Goal: Information Seeking & Learning: Learn about a topic

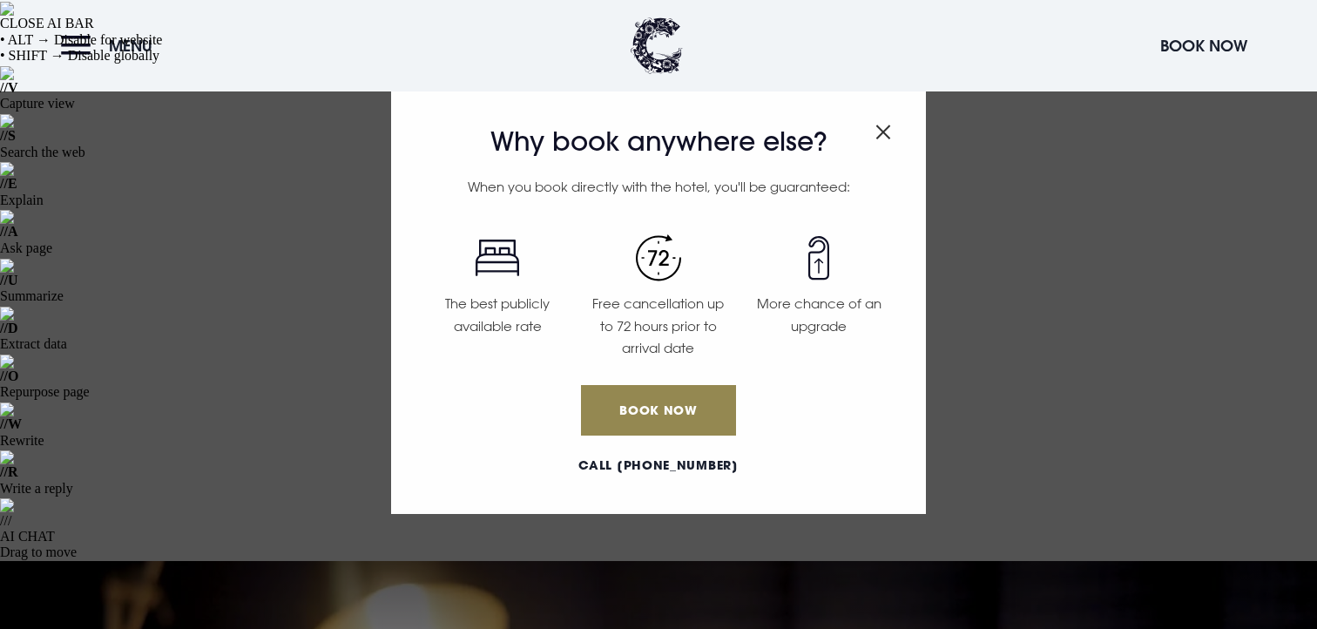
scroll to position [1789, 0]
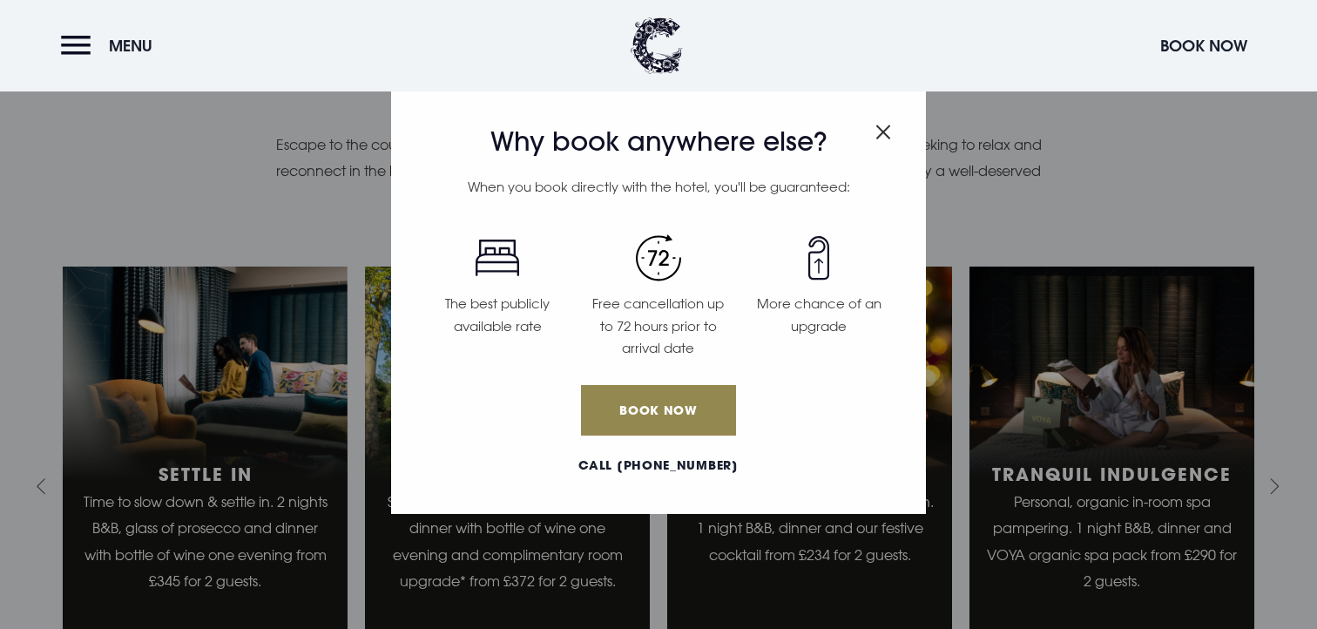
click at [652, 47] on img at bounding box center [657, 45] width 52 height 57
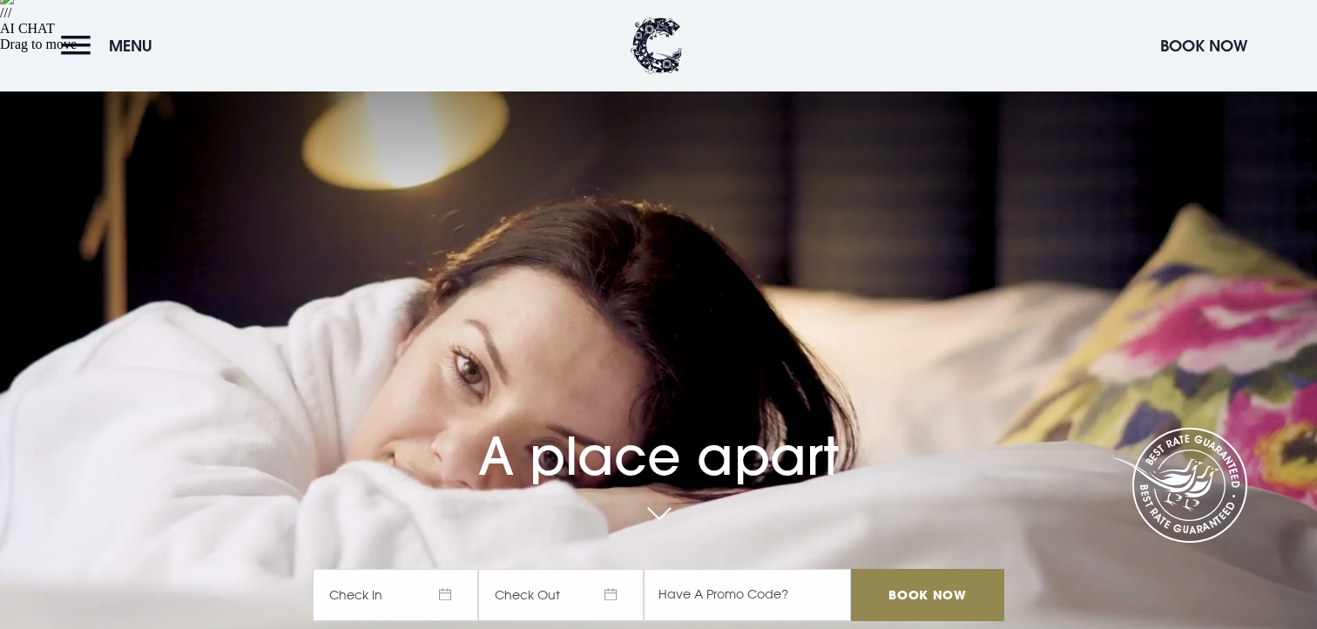
scroll to position [507, 0]
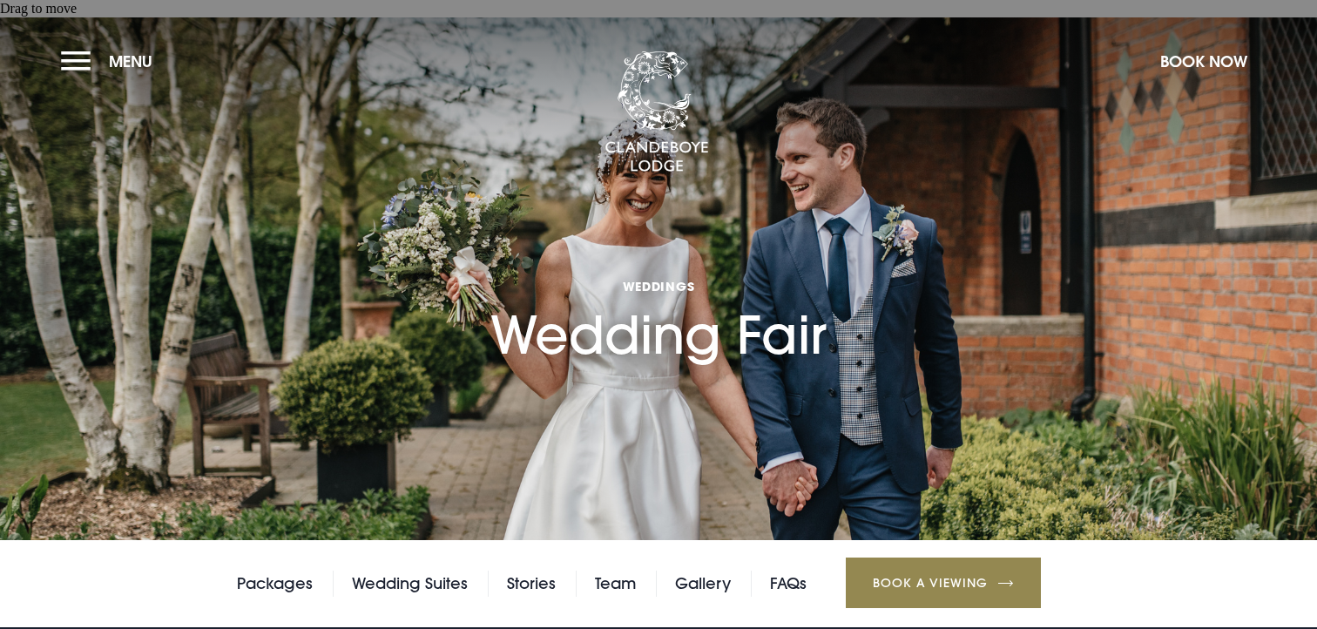
scroll to position [404, 0]
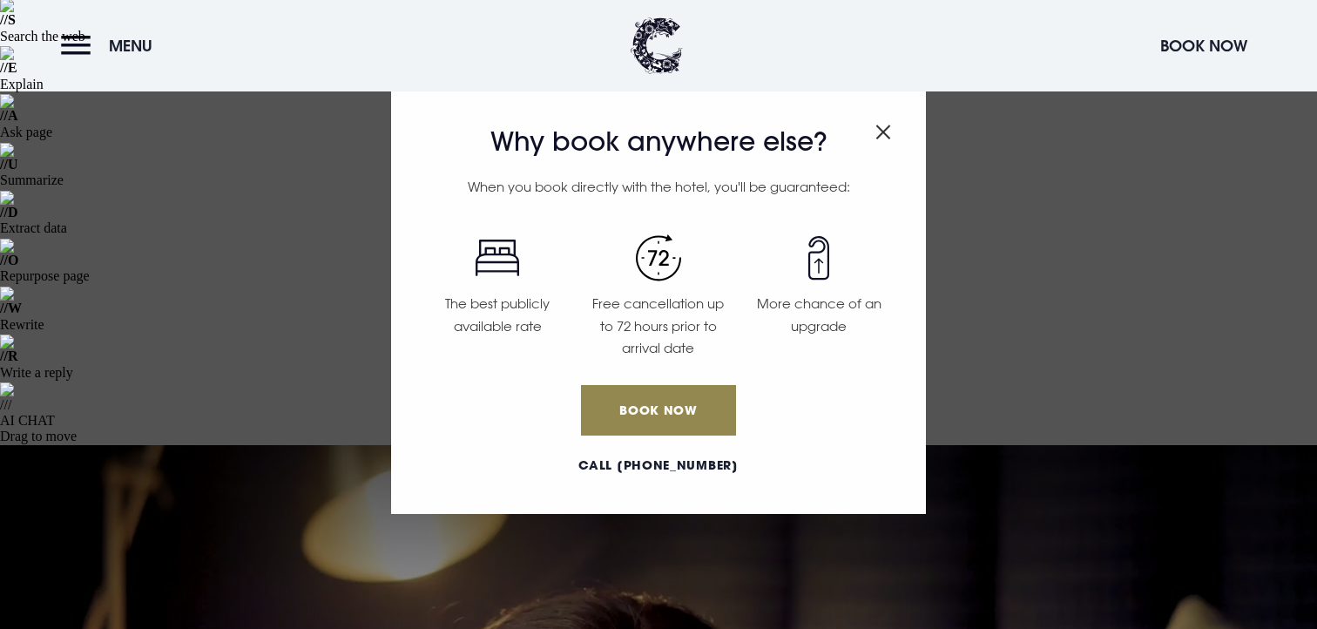
scroll to position [581, 0]
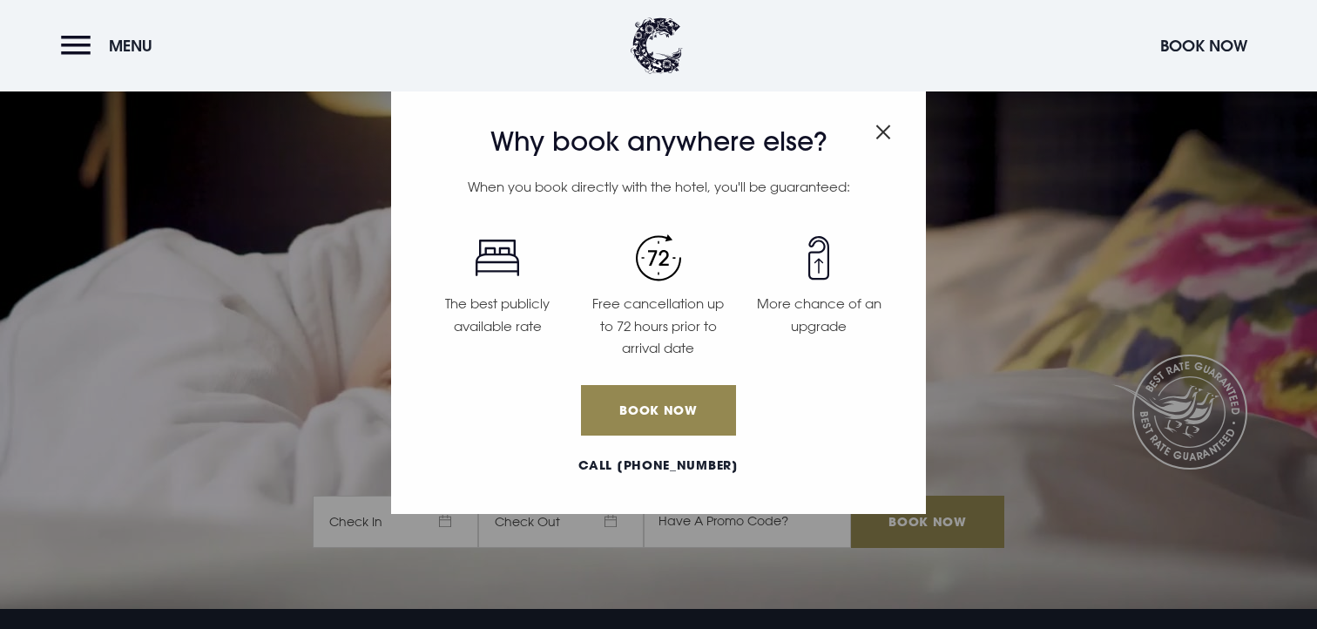
click at [876, 125] on img "Close modal" at bounding box center [884, 132] width 16 height 15
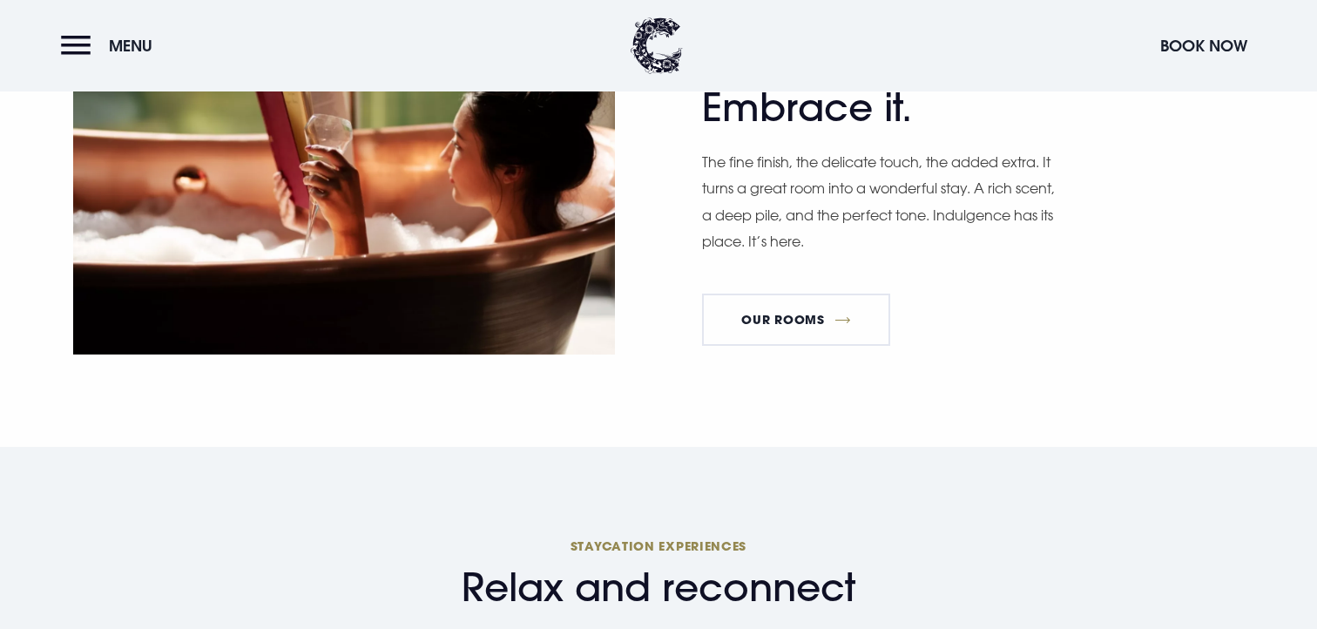
scroll to position [1654, 0]
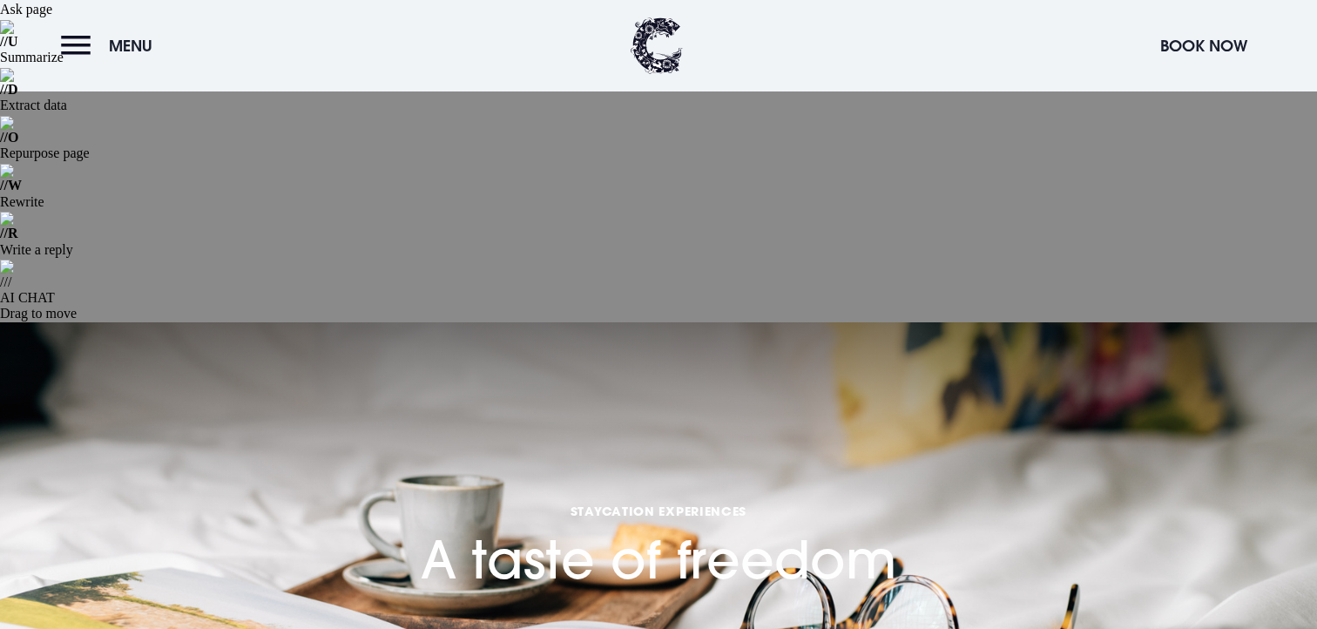
scroll to position [240, 0]
copy div "A glass of prosecco on arrival with dinner, bed and breakfast."
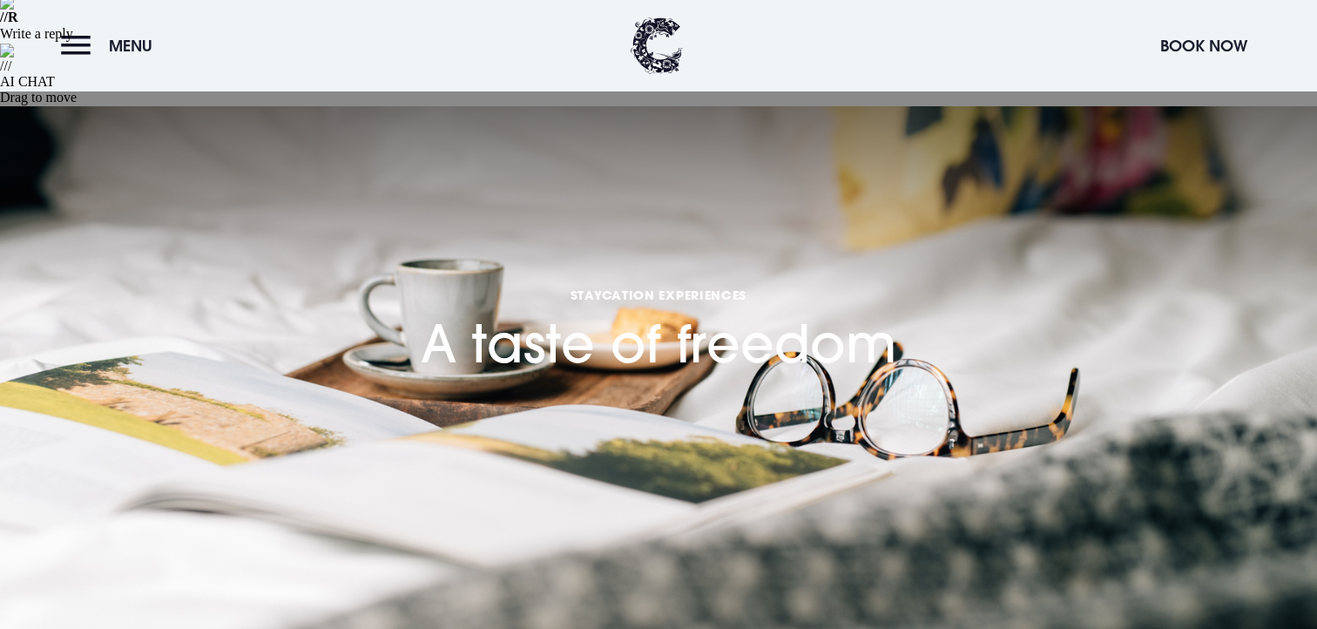
scroll to position [457, 0]
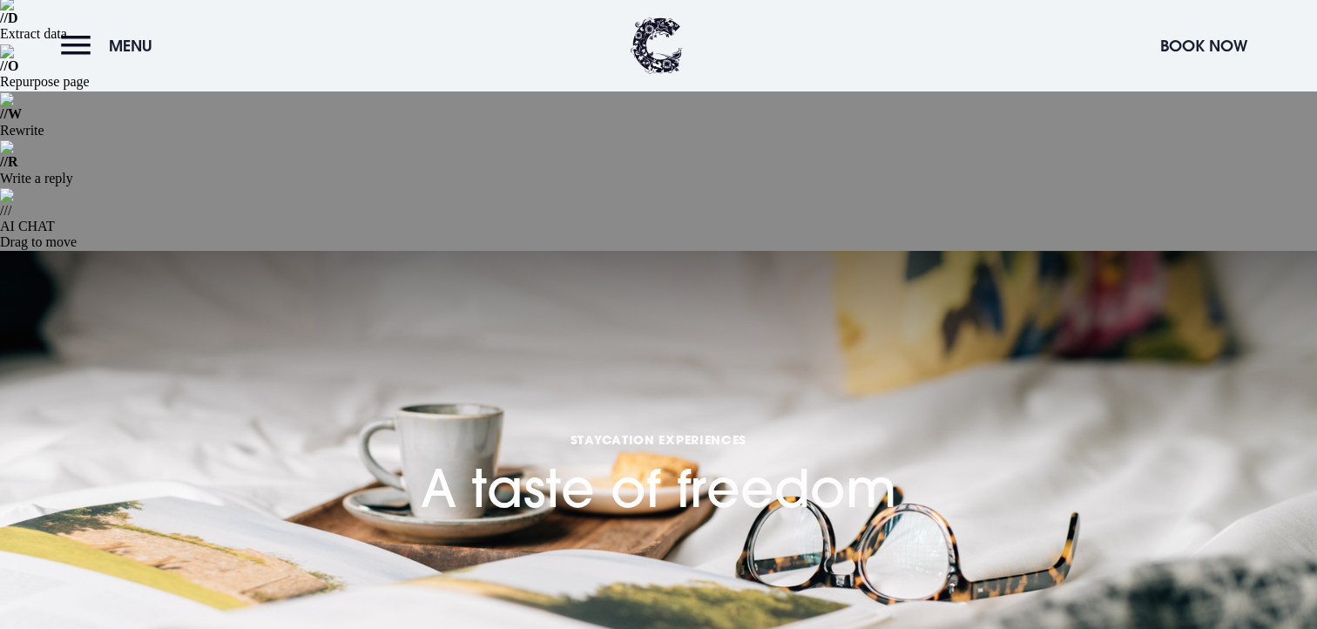
scroll to position [308, 0]
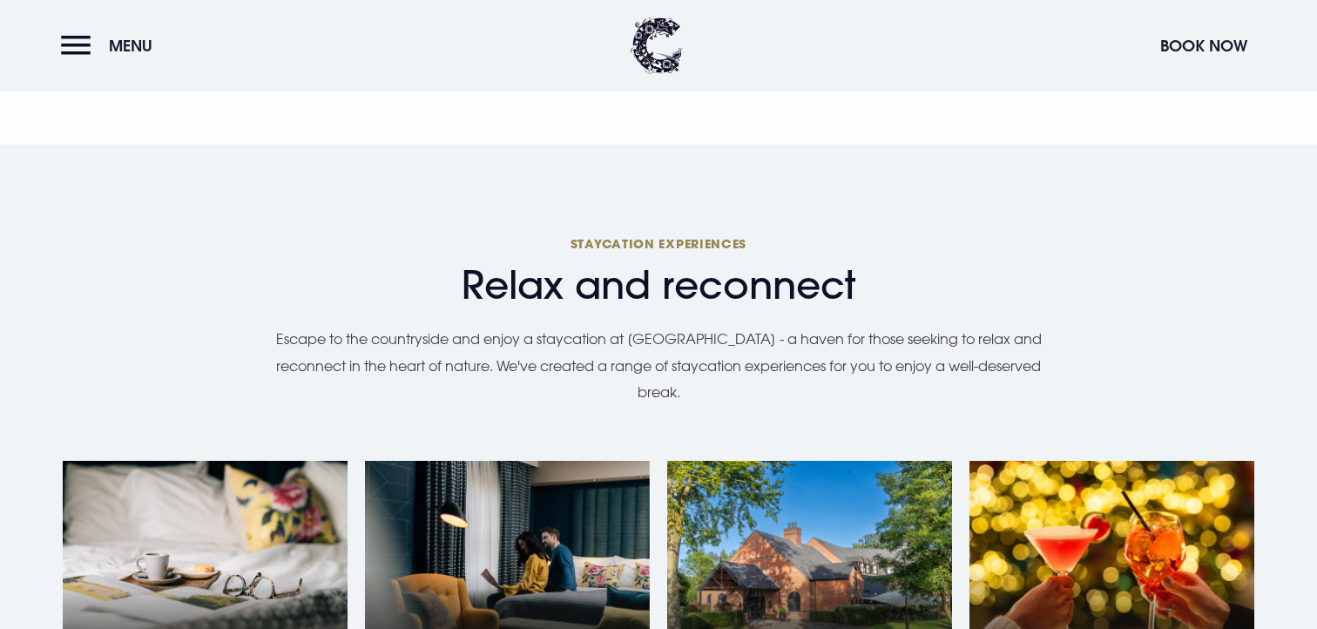
scroll to position [1963, 0]
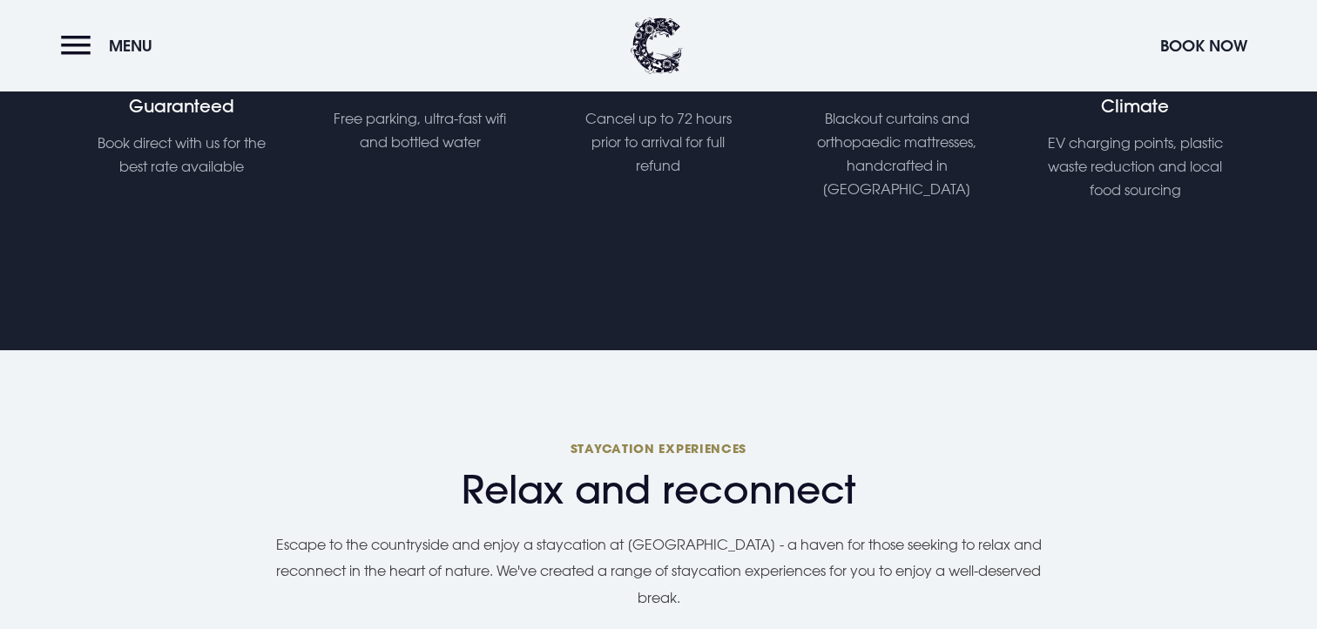
scroll to position [1392, 0]
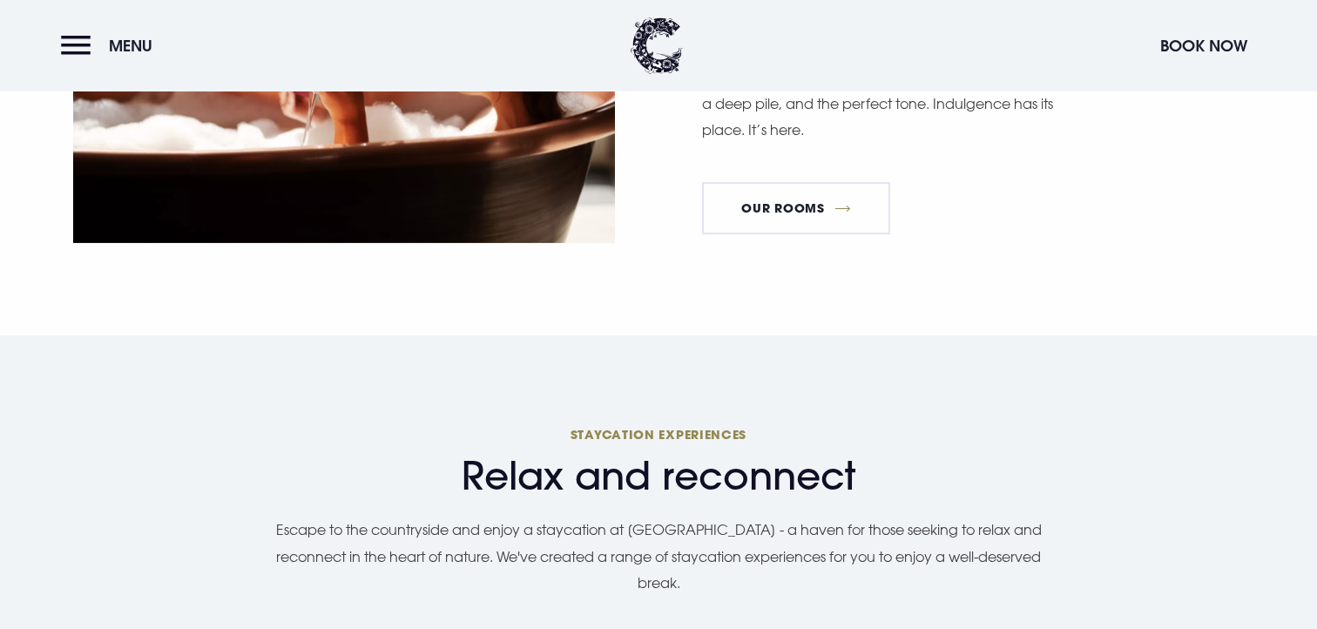
scroll to position [1771, 0]
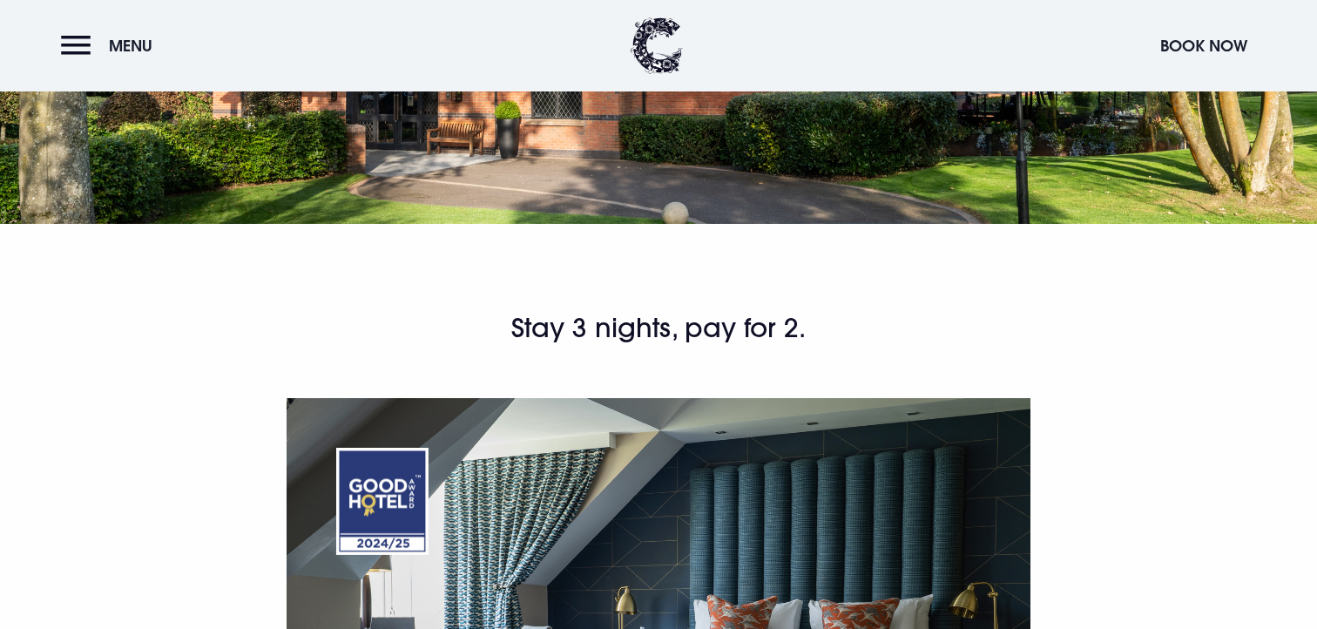
scroll to position [1024, 0]
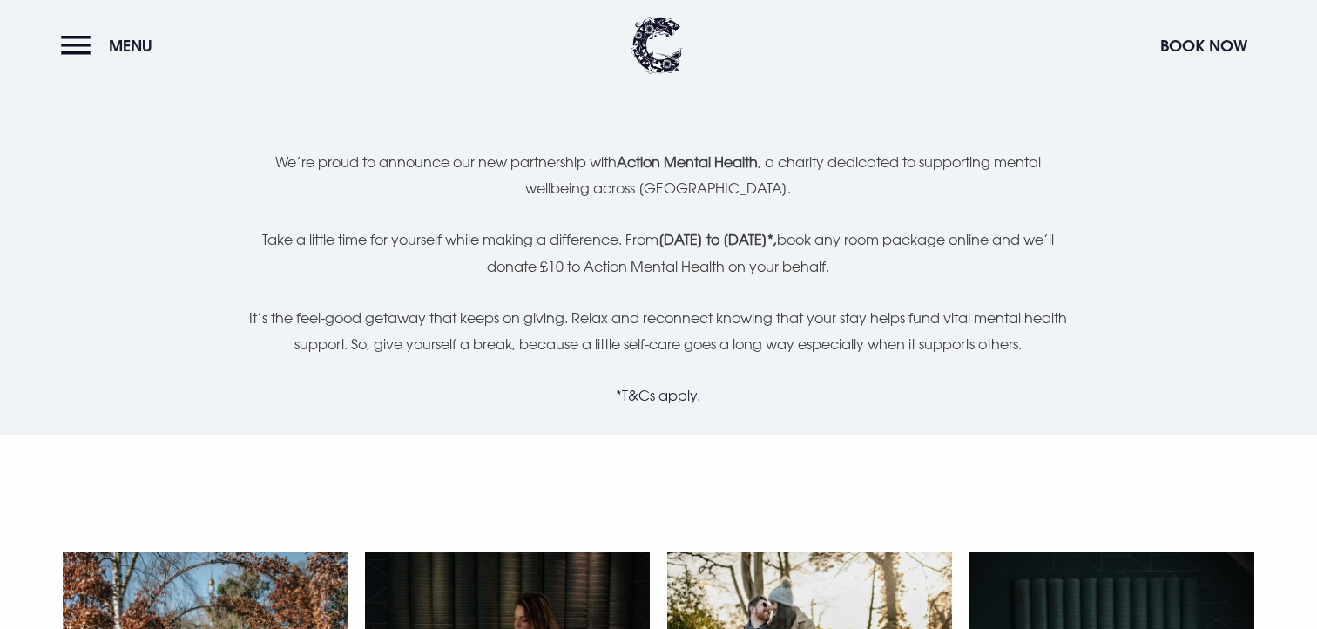
scroll to position [379, 0]
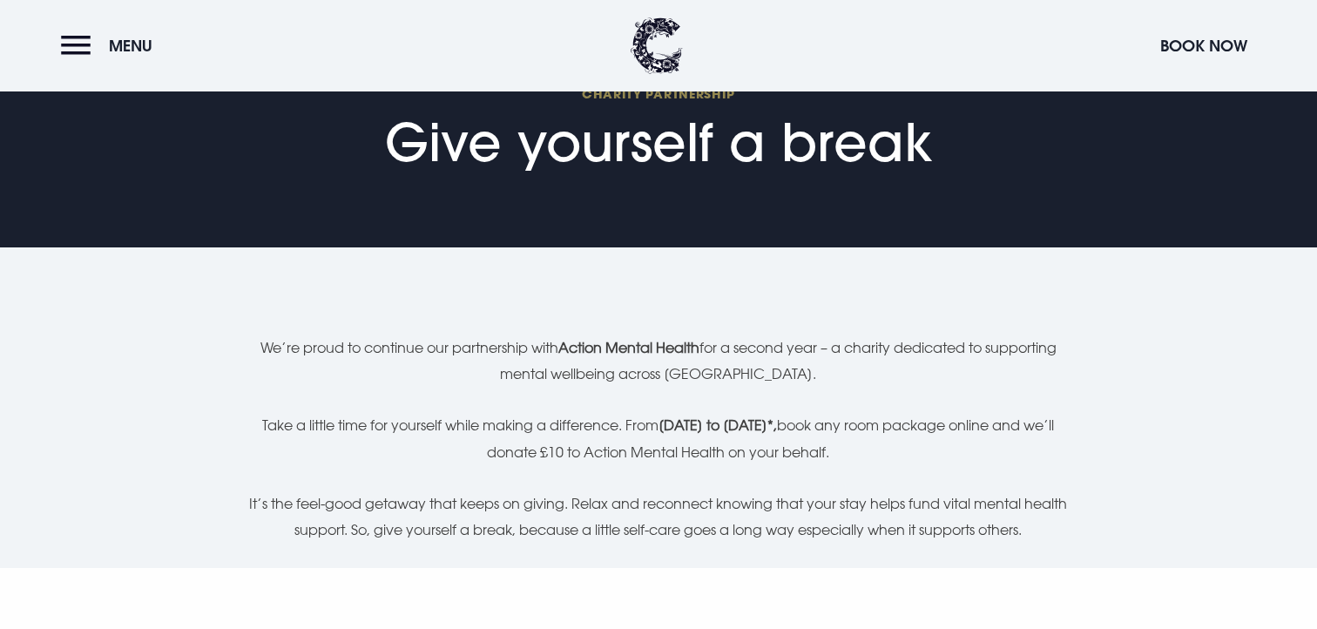
scroll to position [687, 0]
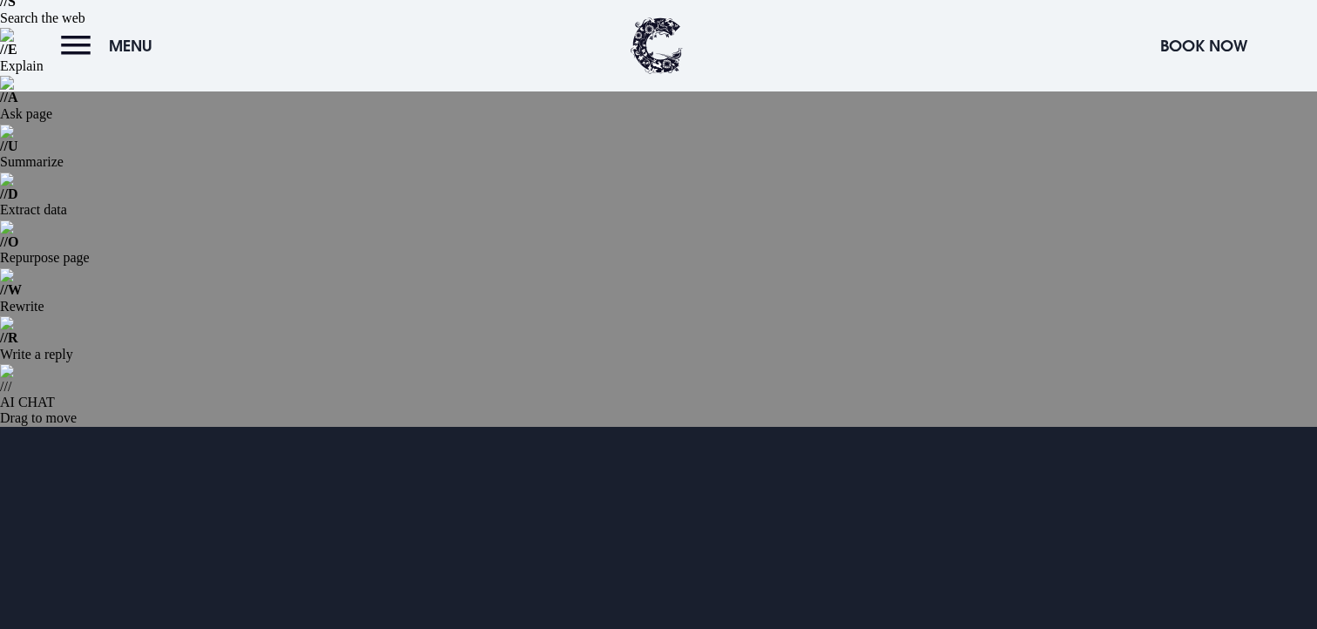
scroll to position [147, 0]
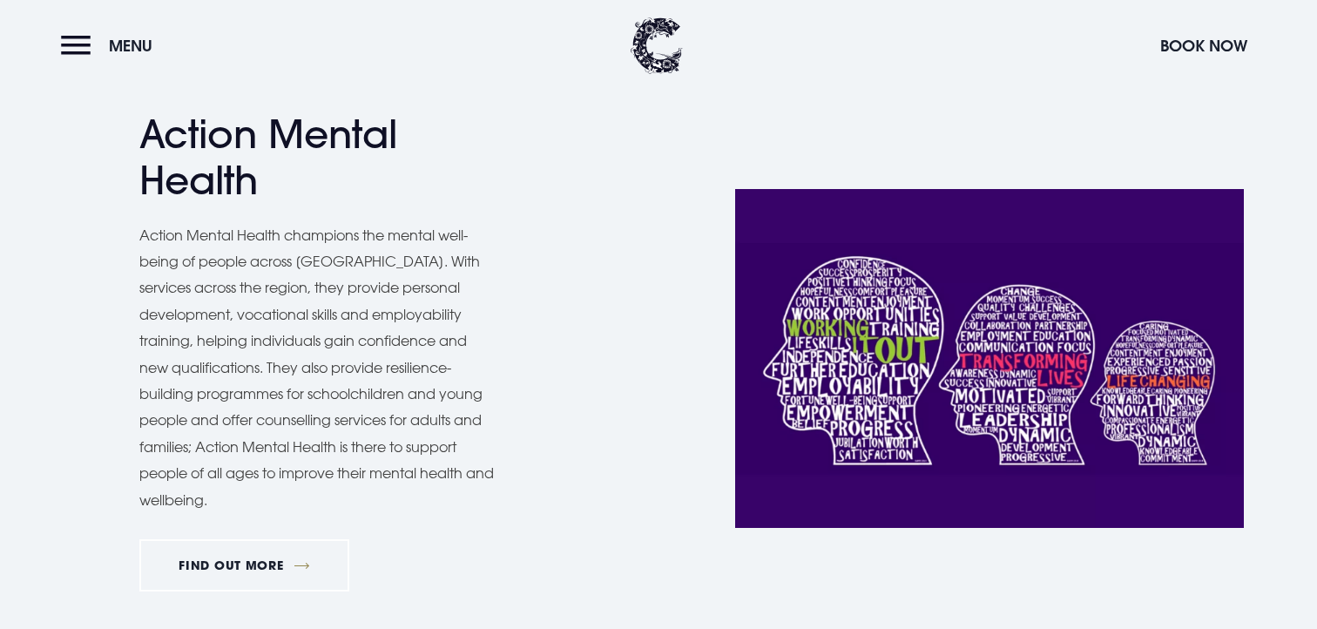
scroll to position [2378, 0]
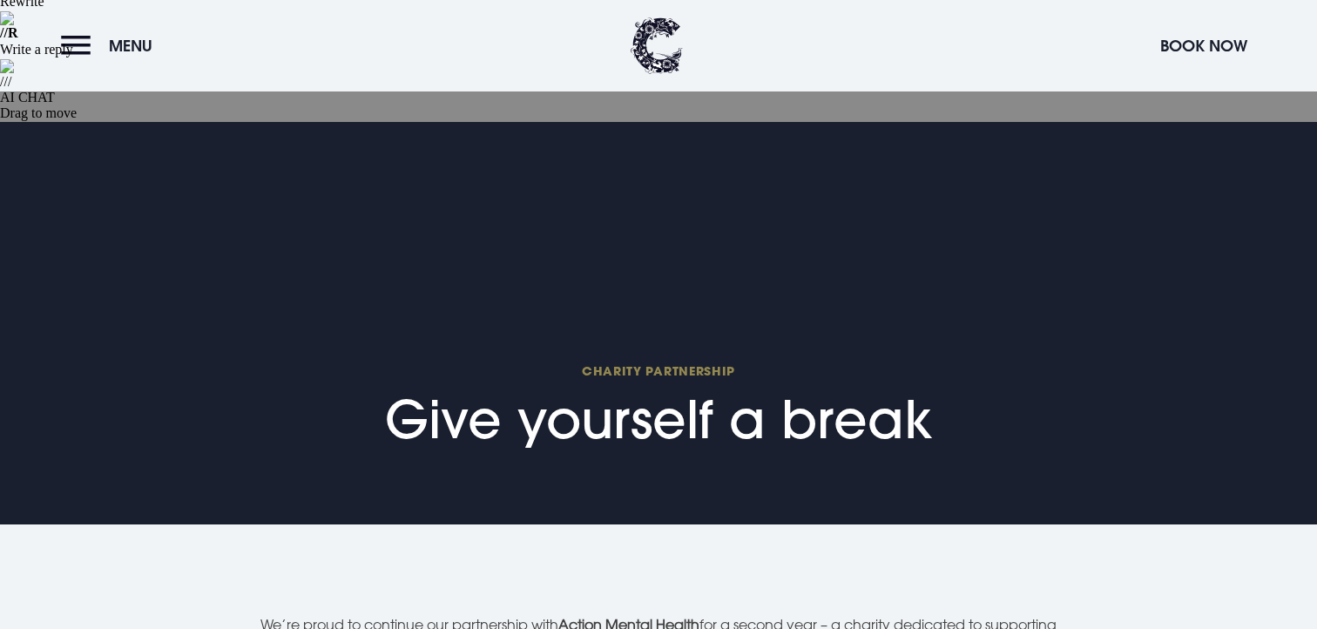
scroll to position [0, 0]
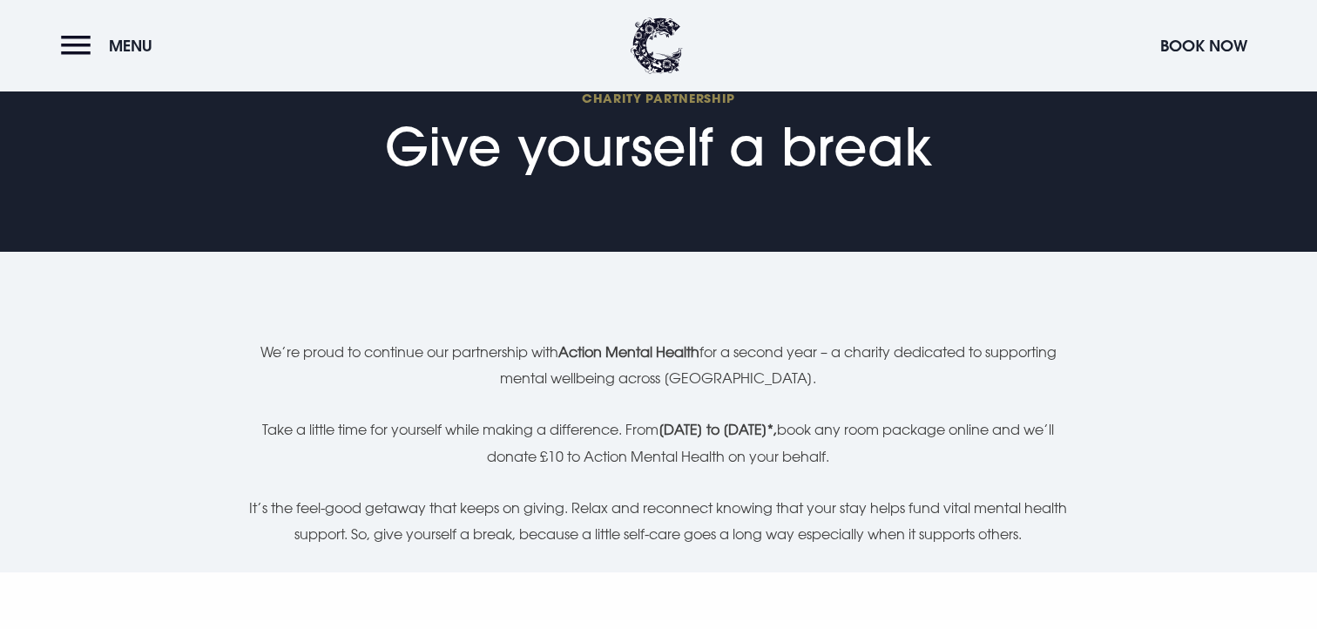
scroll to position [727, 0]
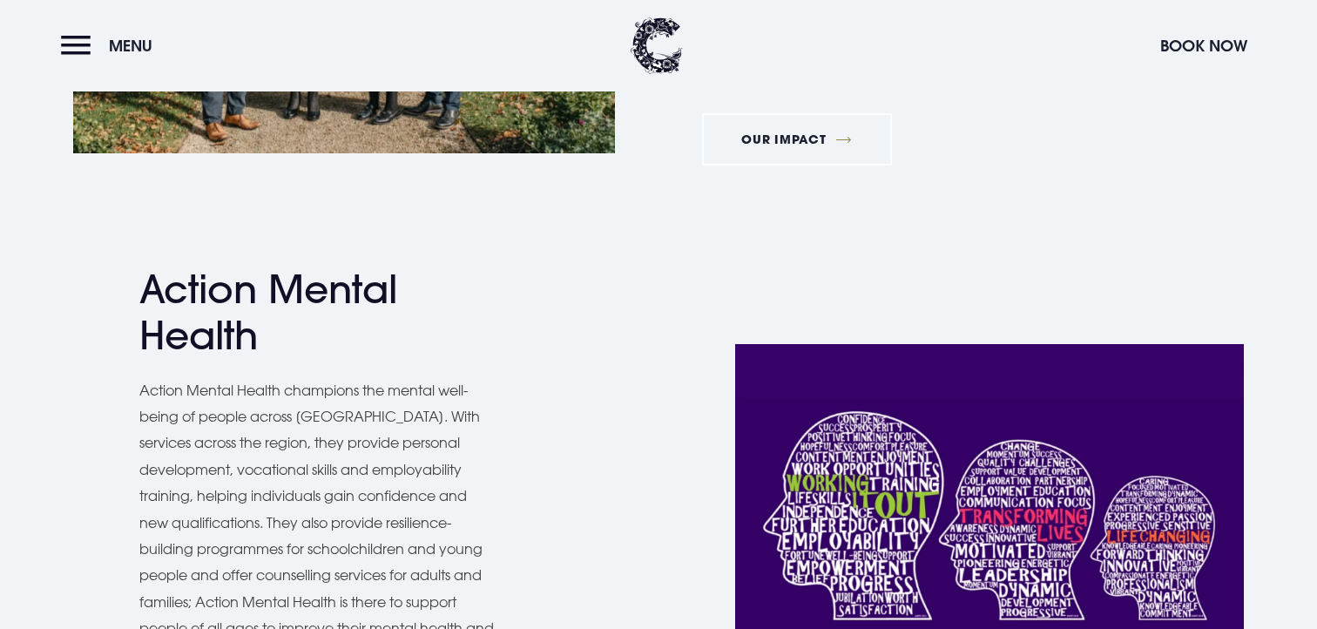
scroll to position [2168, 0]
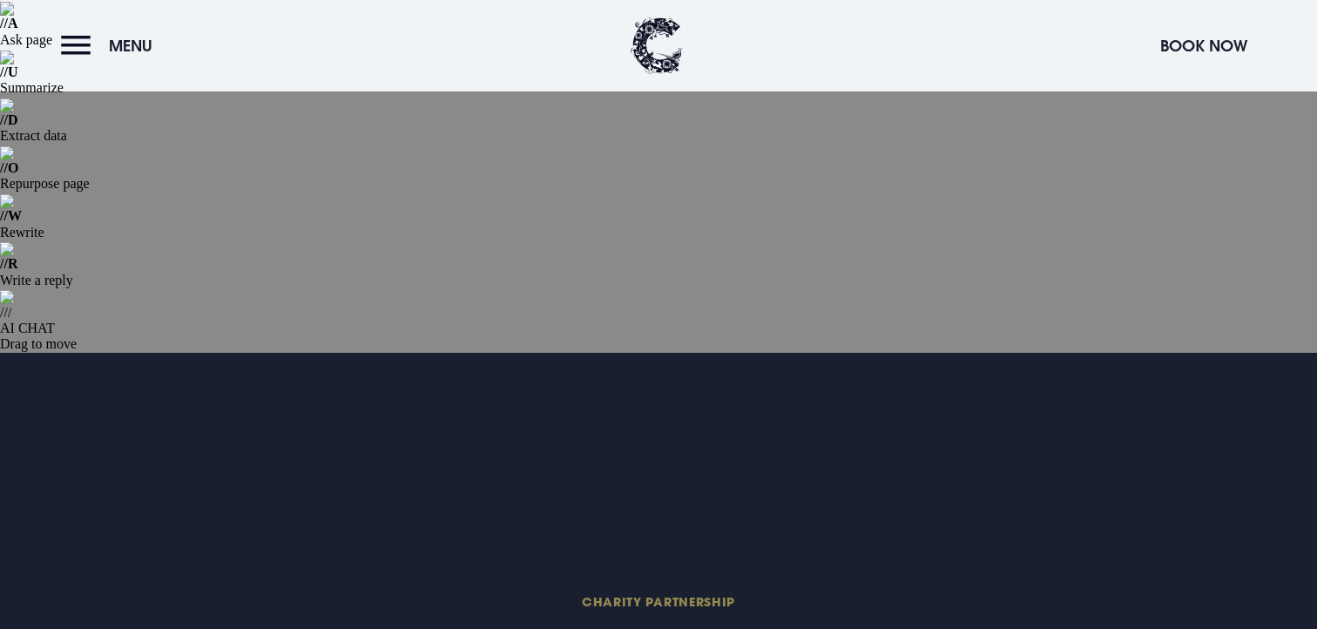
scroll to position [205, 0]
